Goal: Information Seeking & Learning: Learn about a topic

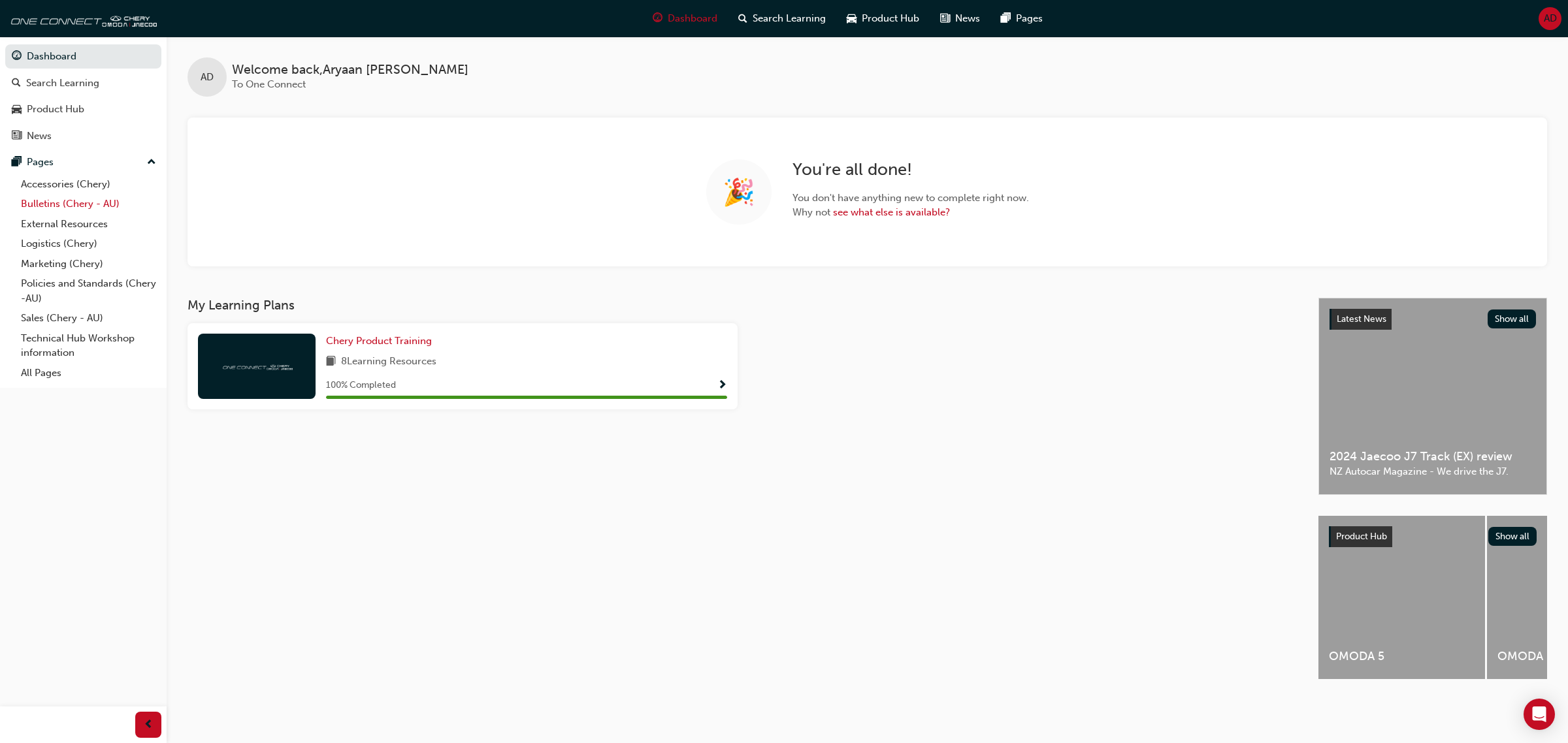
click at [90, 212] on link "Bulletins (Chery - AU)" at bounding box center [88, 204] width 146 height 20
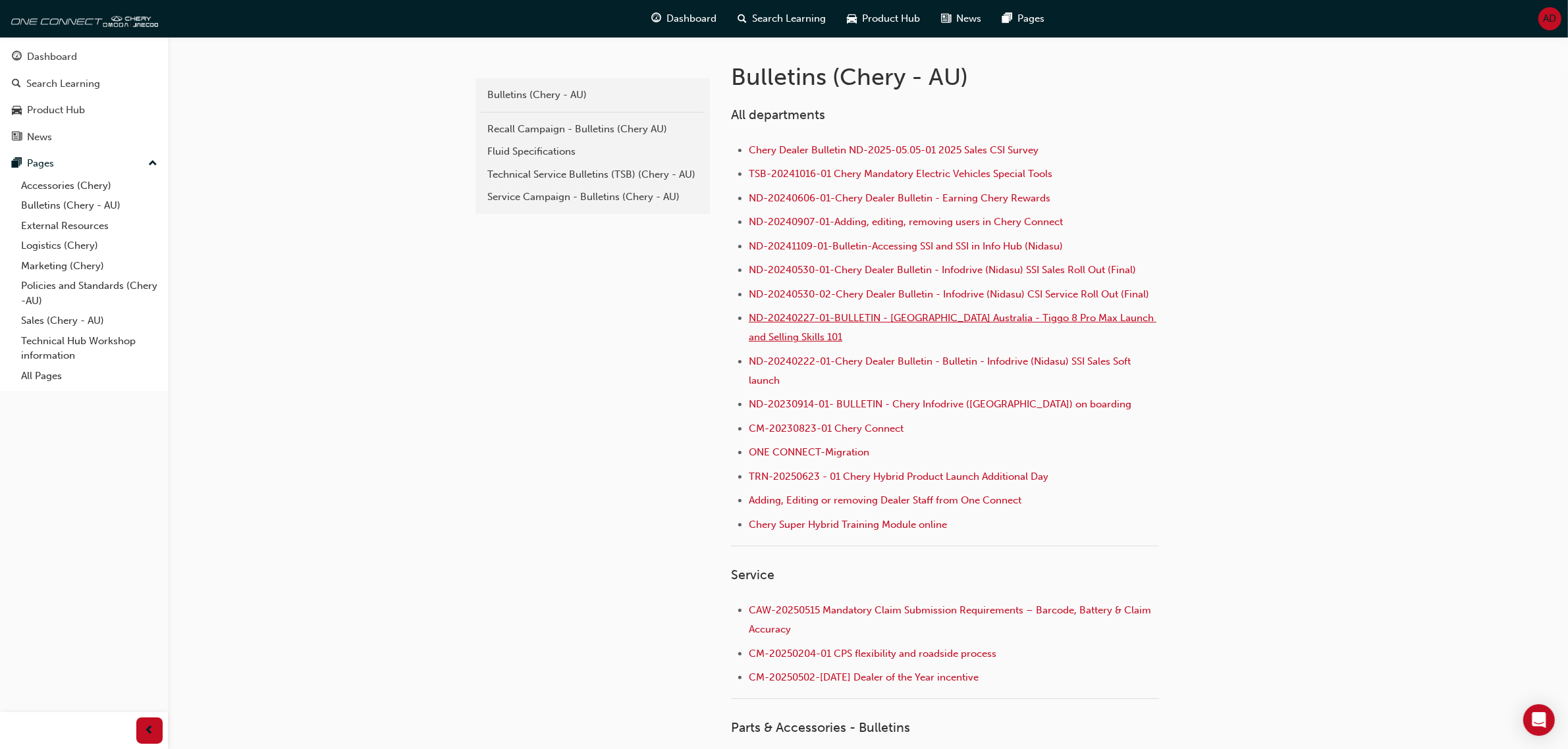
scroll to position [412, 0]
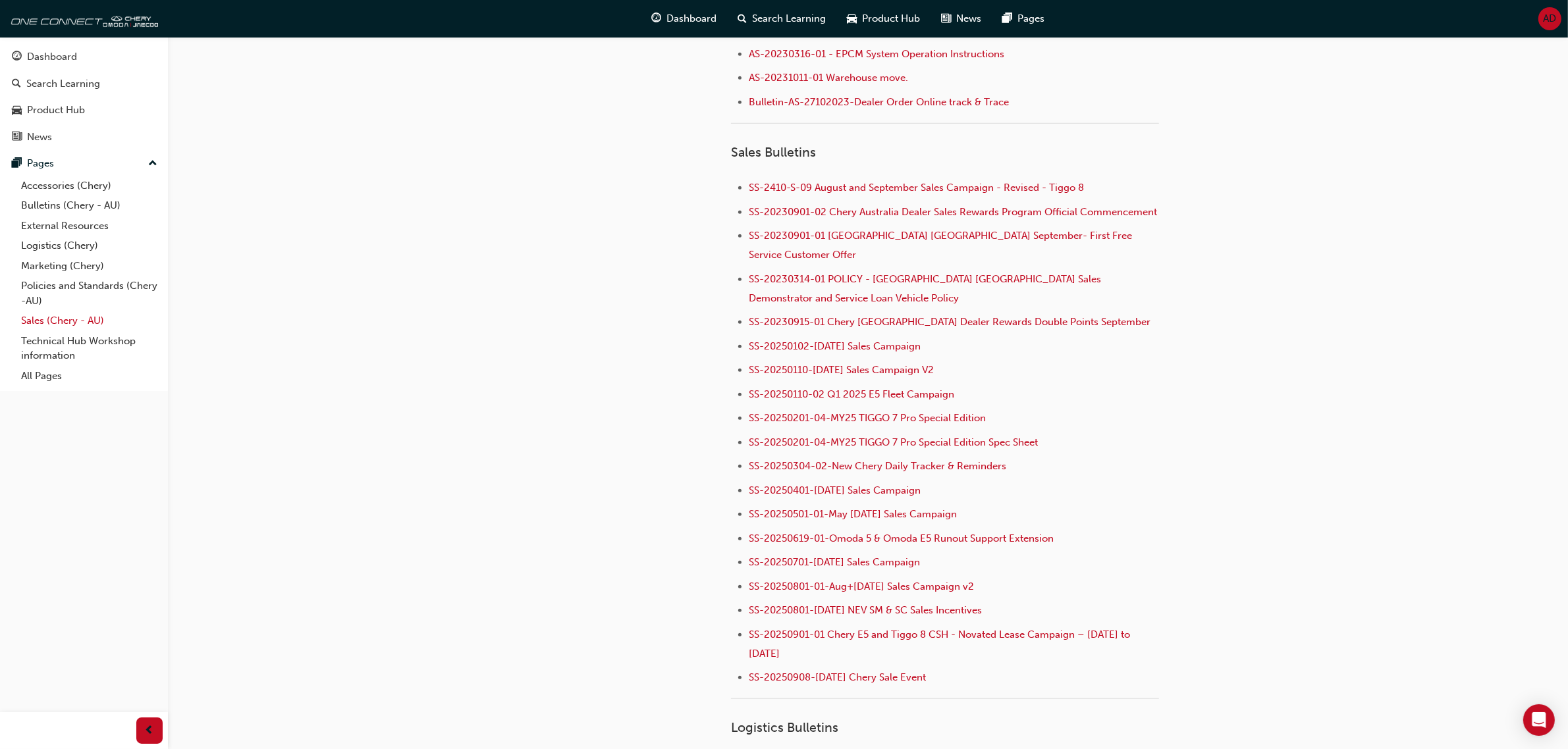
click at [74, 323] on link "Sales (Chery - AU)" at bounding box center [89, 321] width 147 height 20
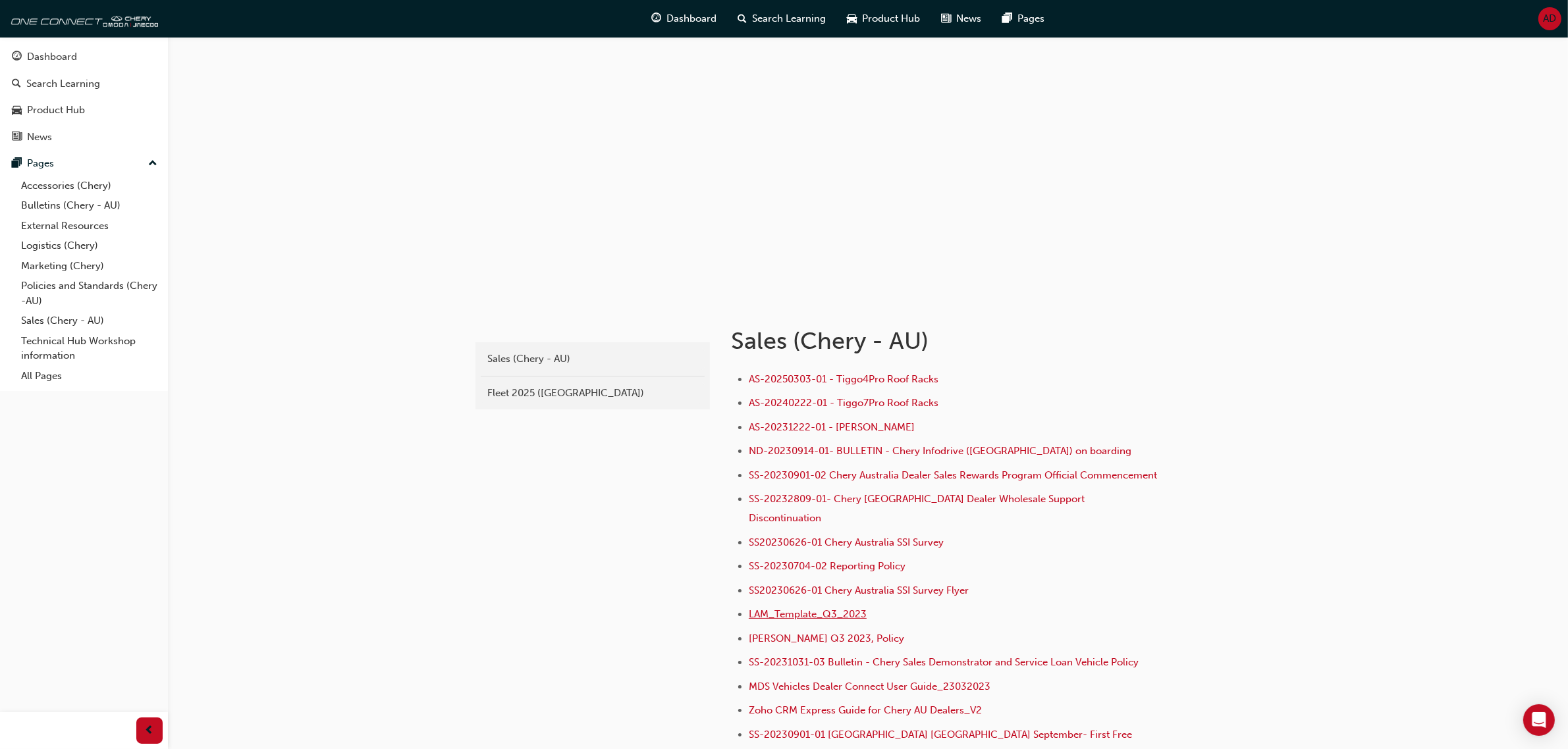
scroll to position [277, 0]
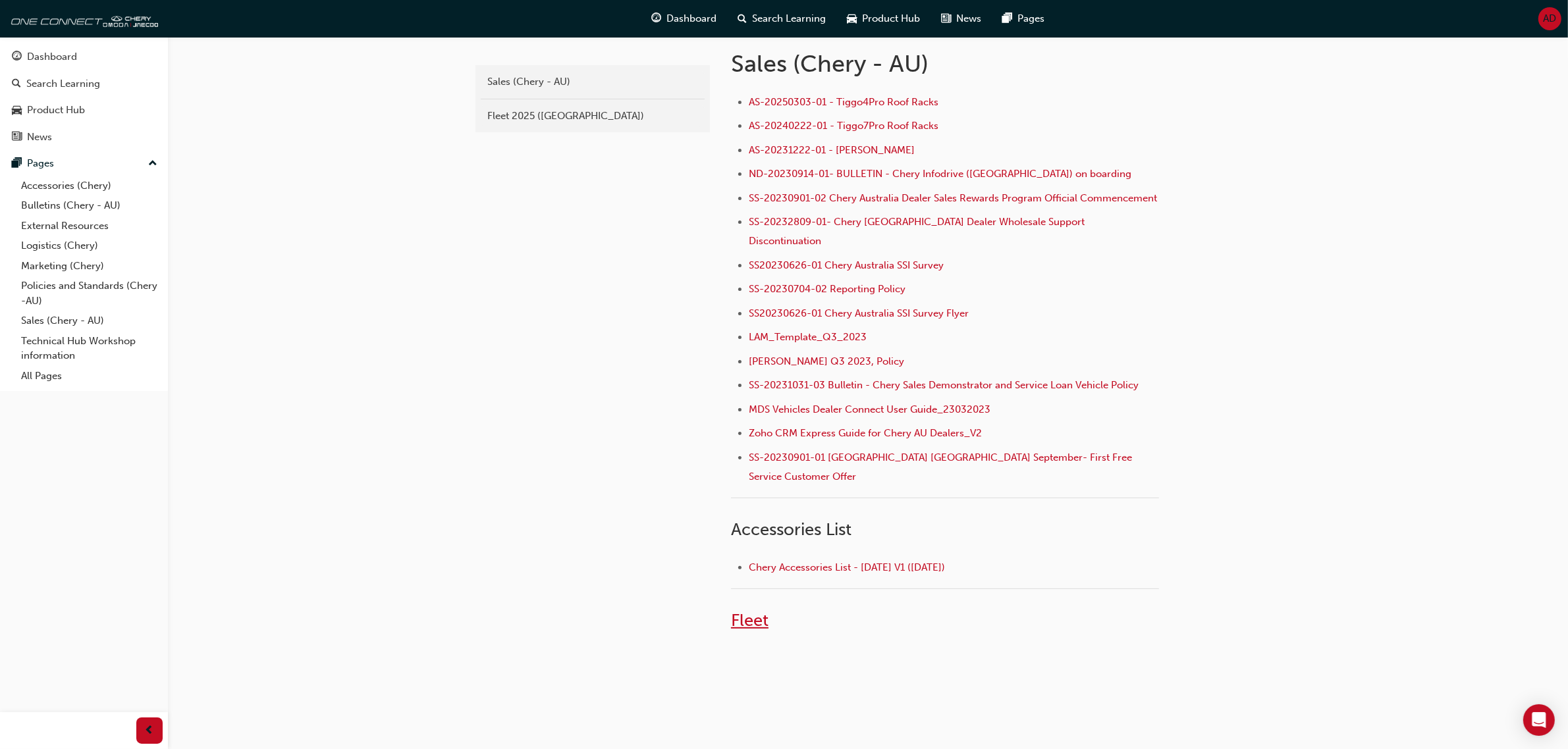
click at [759, 610] on span "Fleet" at bounding box center [750, 620] width 38 height 20
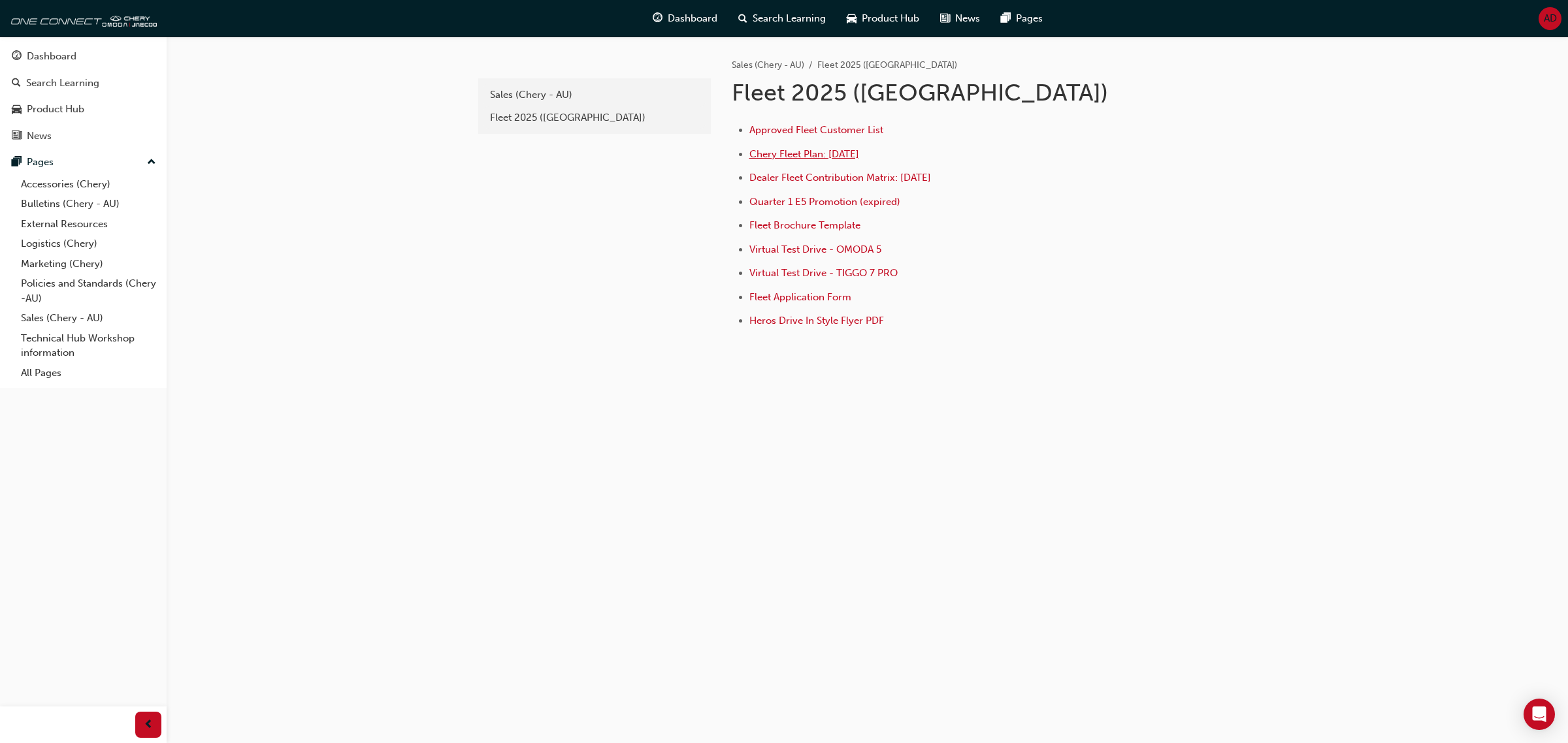
click at [831, 152] on span "Chery Fleet Plan: [DATE]" at bounding box center [804, 155] width 110 height 12
click at [515, 119] on div "Fleet 2025 ([GEOGRAPHIC_DATA])" at bounding box center [595, 118] width 209 height 15
click at [818, 177] on span "Dealer Fleet Contribution Matrix: [DATE]" at bounding box center [840, 178] width 182 height 12
